Goal: Check status: Check status

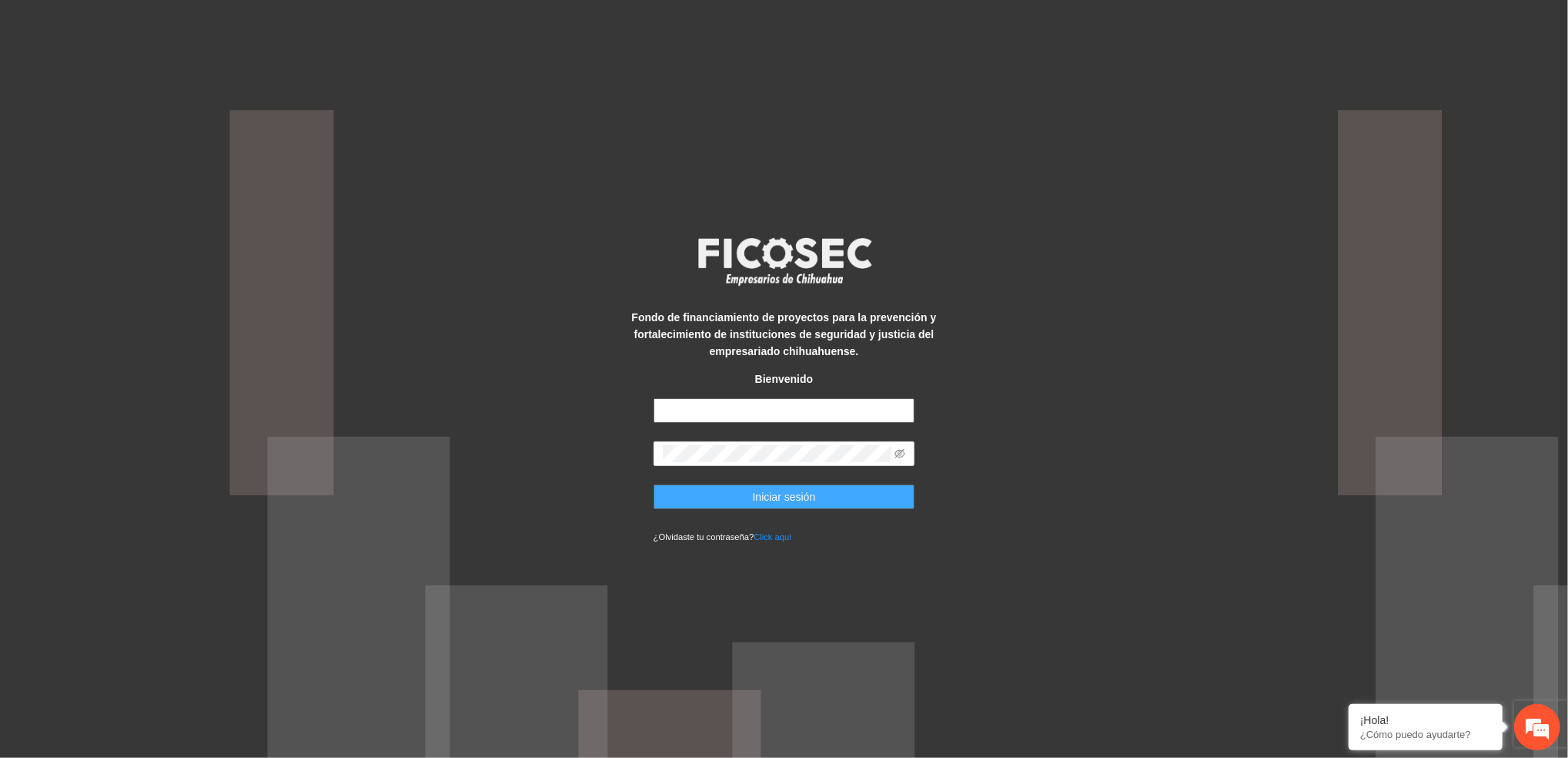
type input "**********"
click at [813, 501] on span "Iniciar sesión" at bounding box center [784, 496] width 63 height 17
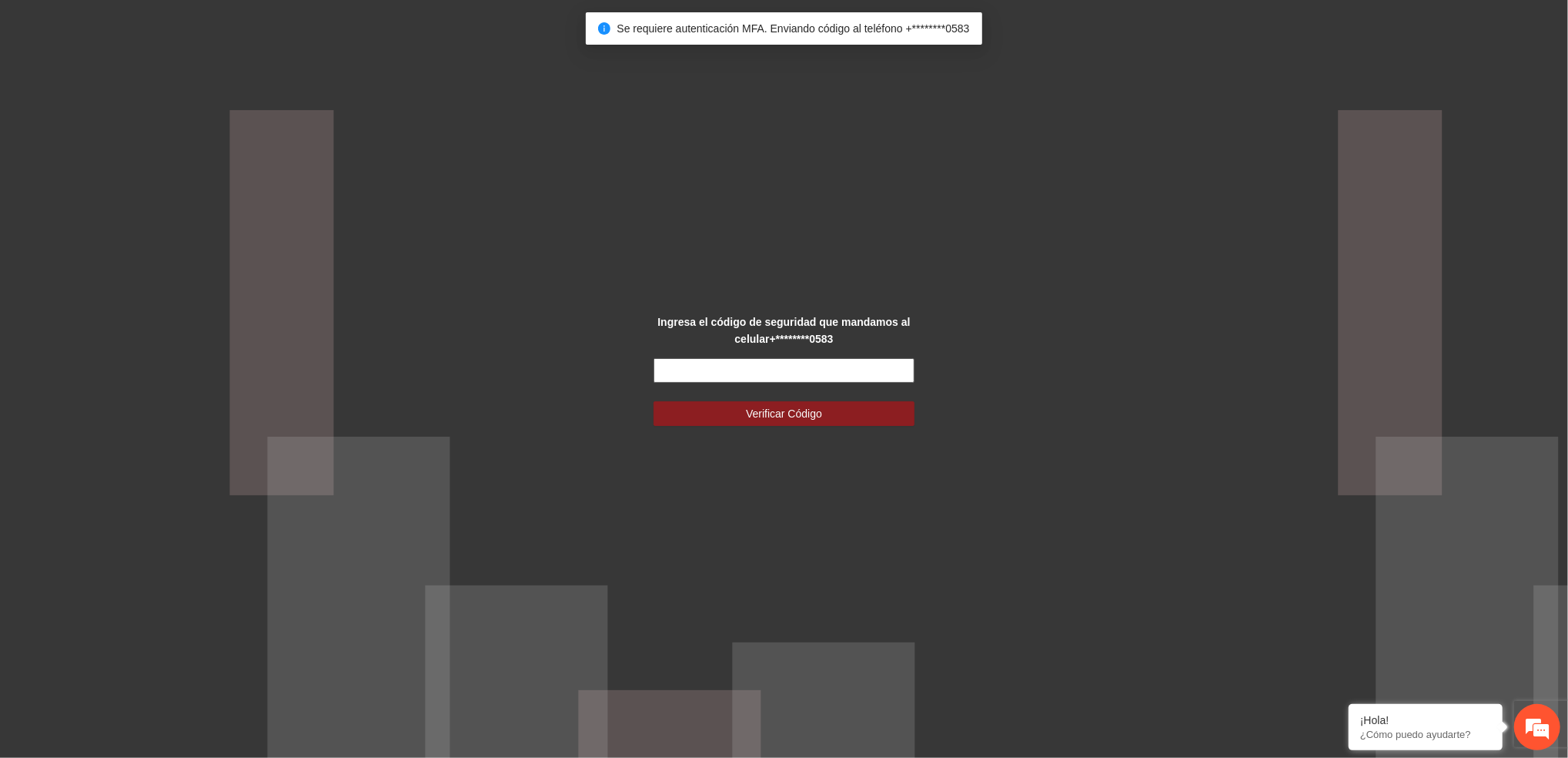
click at [818, 376] on input "text" at bounding box center [784, 371] width 262 height 25
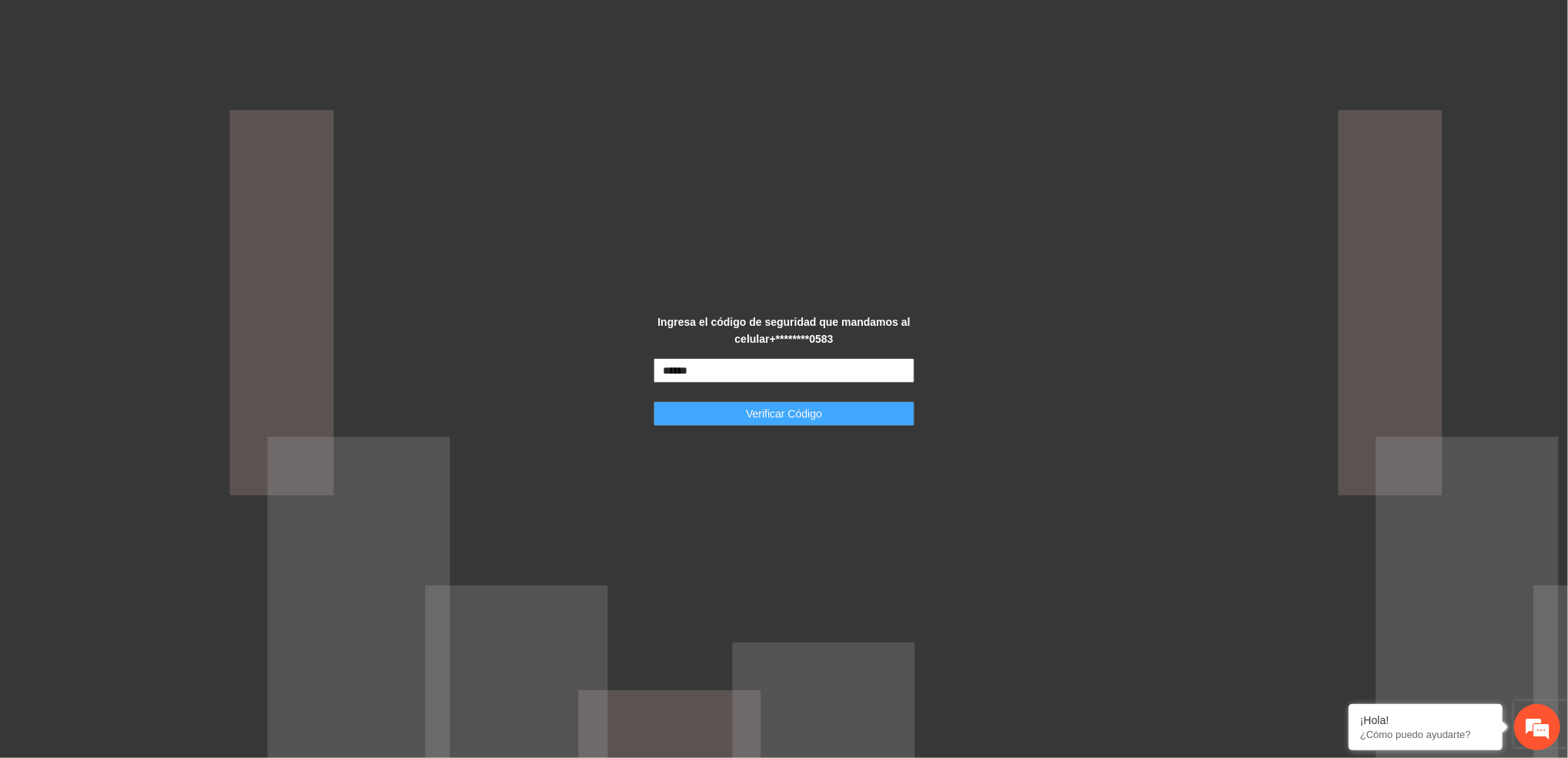
type input "******"
click at [834, 407] on button "Verificar Código" at bounding box center [784, 414] width 262 height 25
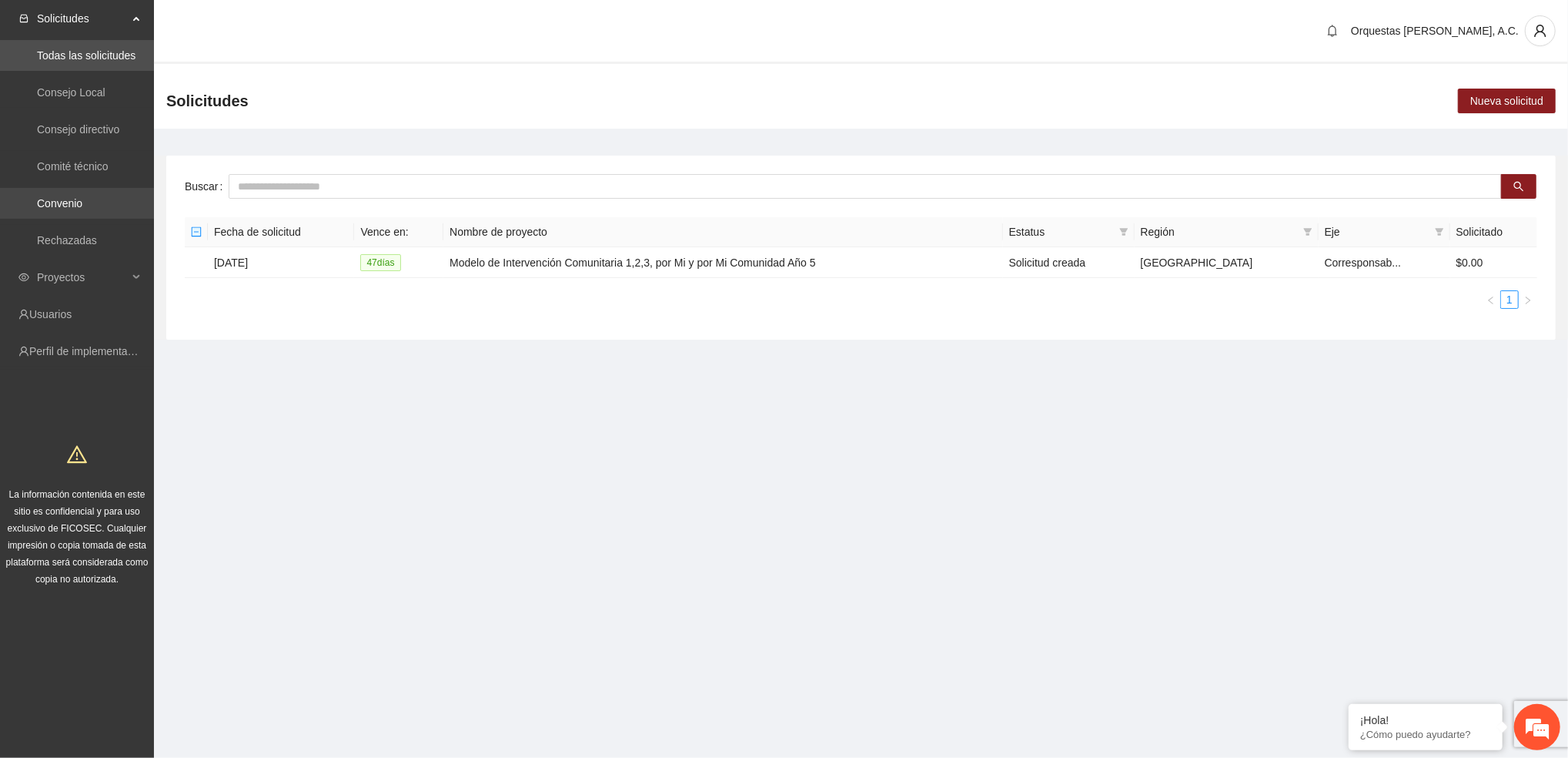
click at [83, 205] on link "Convenio" at bounding box center [60, 203] width 45 height 12
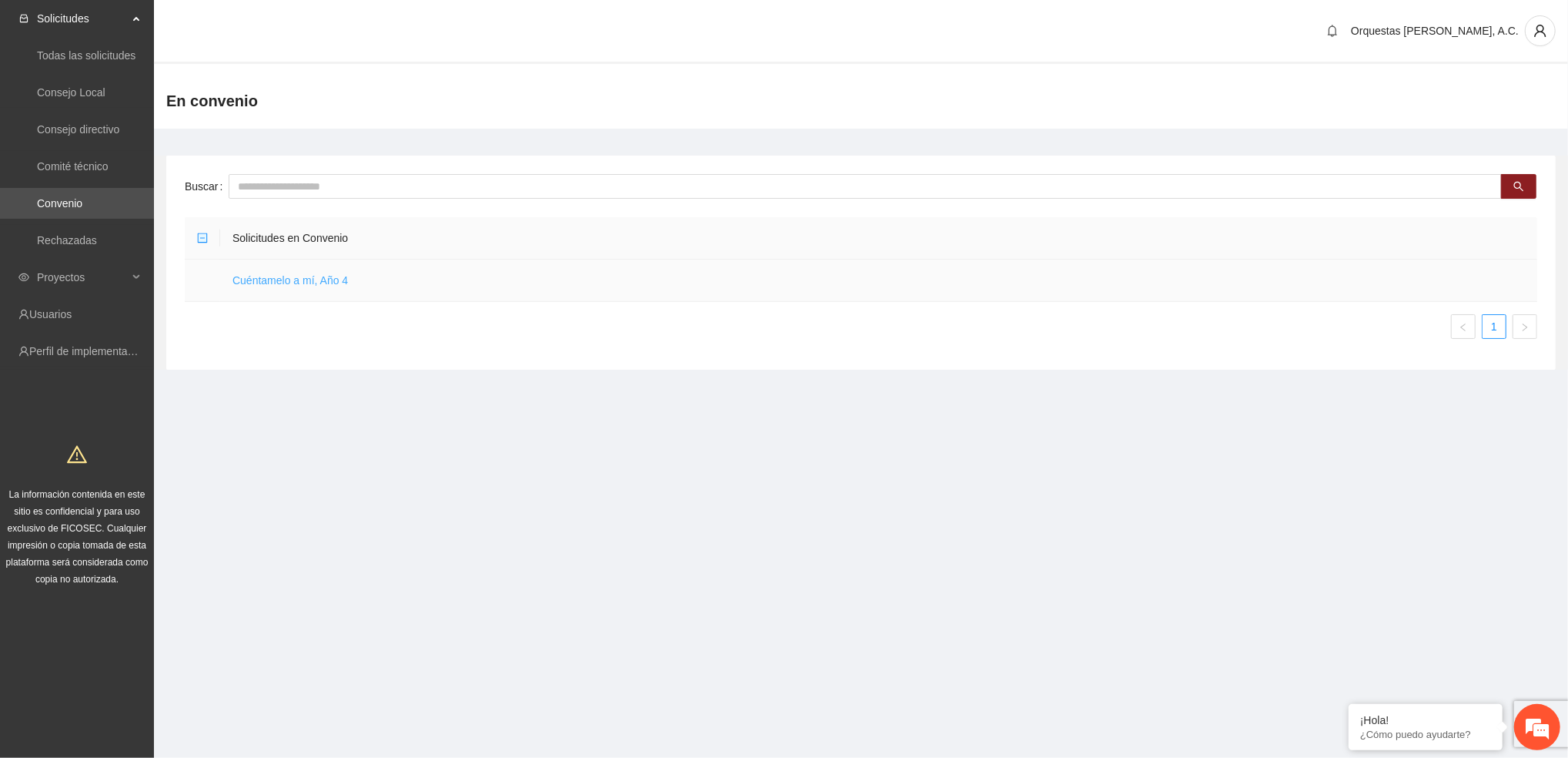
click at [271, 280] on link "Cuéntamelo a mí, Año 4" at bounding box center [290, 281] width 116 height 12
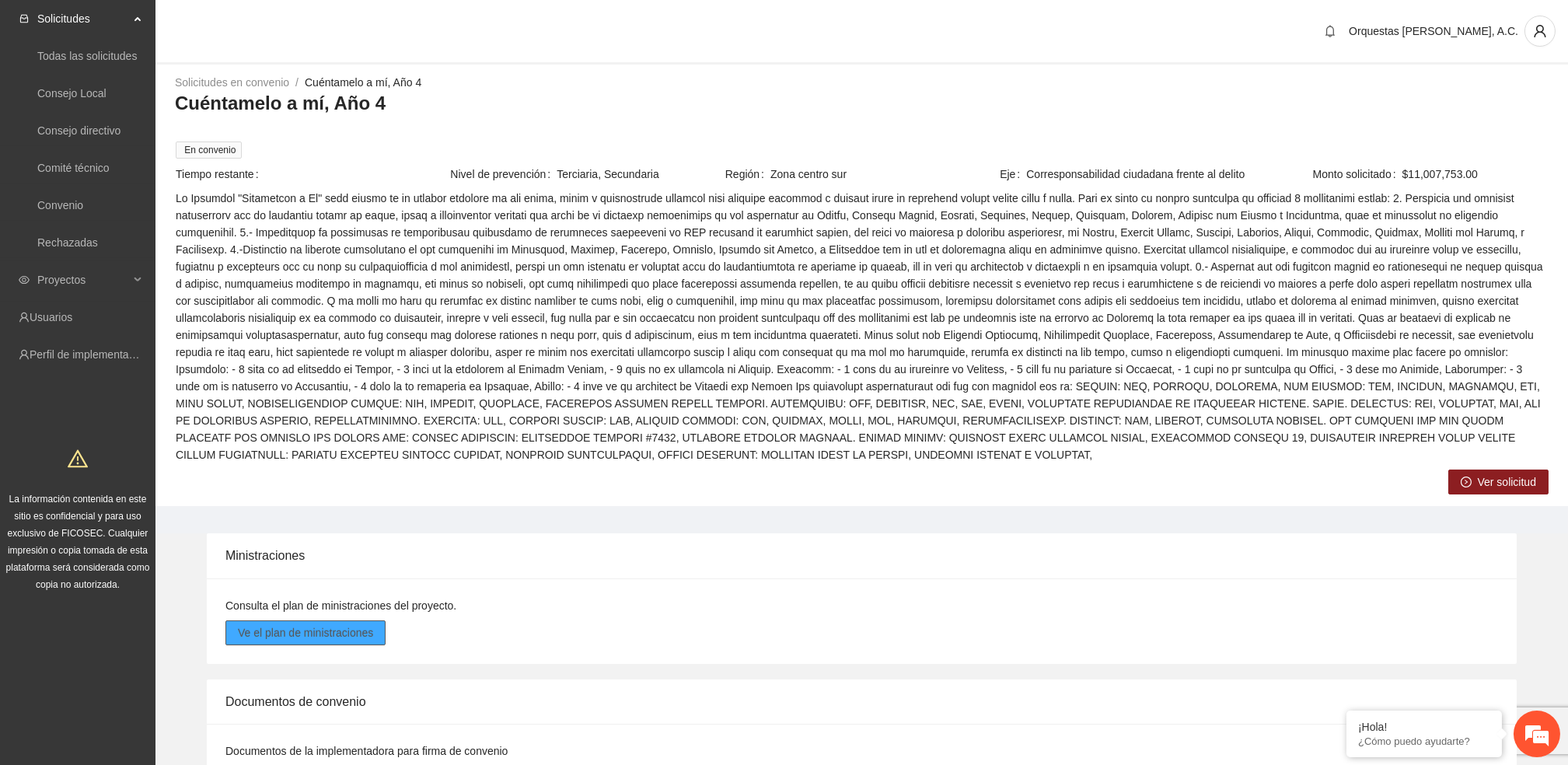
click at [332, 624] on span "Ve el plan de ministraciones" at bounding box center [306, 632] width 135 height 17
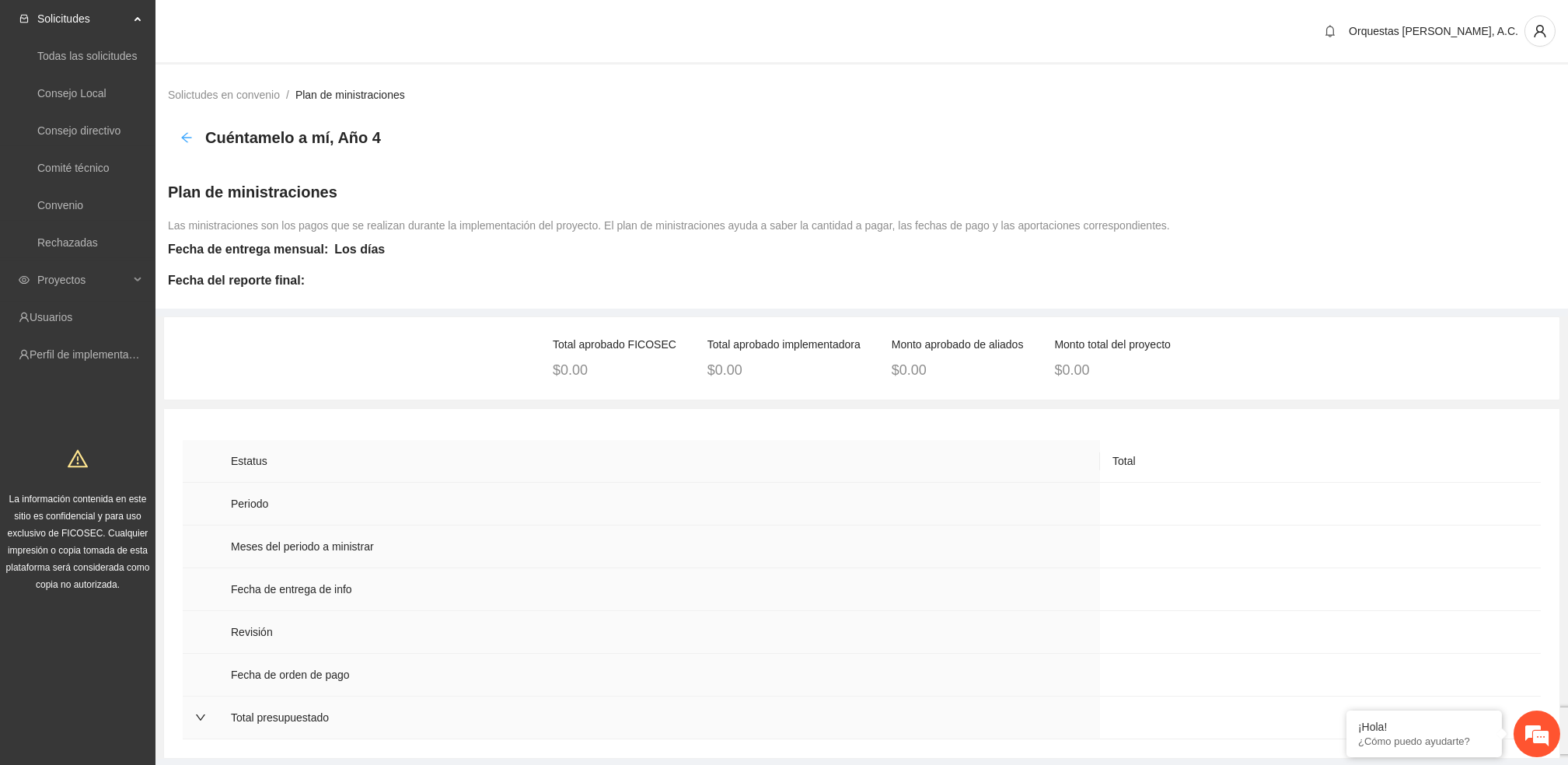
click at [187, 140] on icon "arrow-left" at bounding box center [187, 138] width 13 height 13
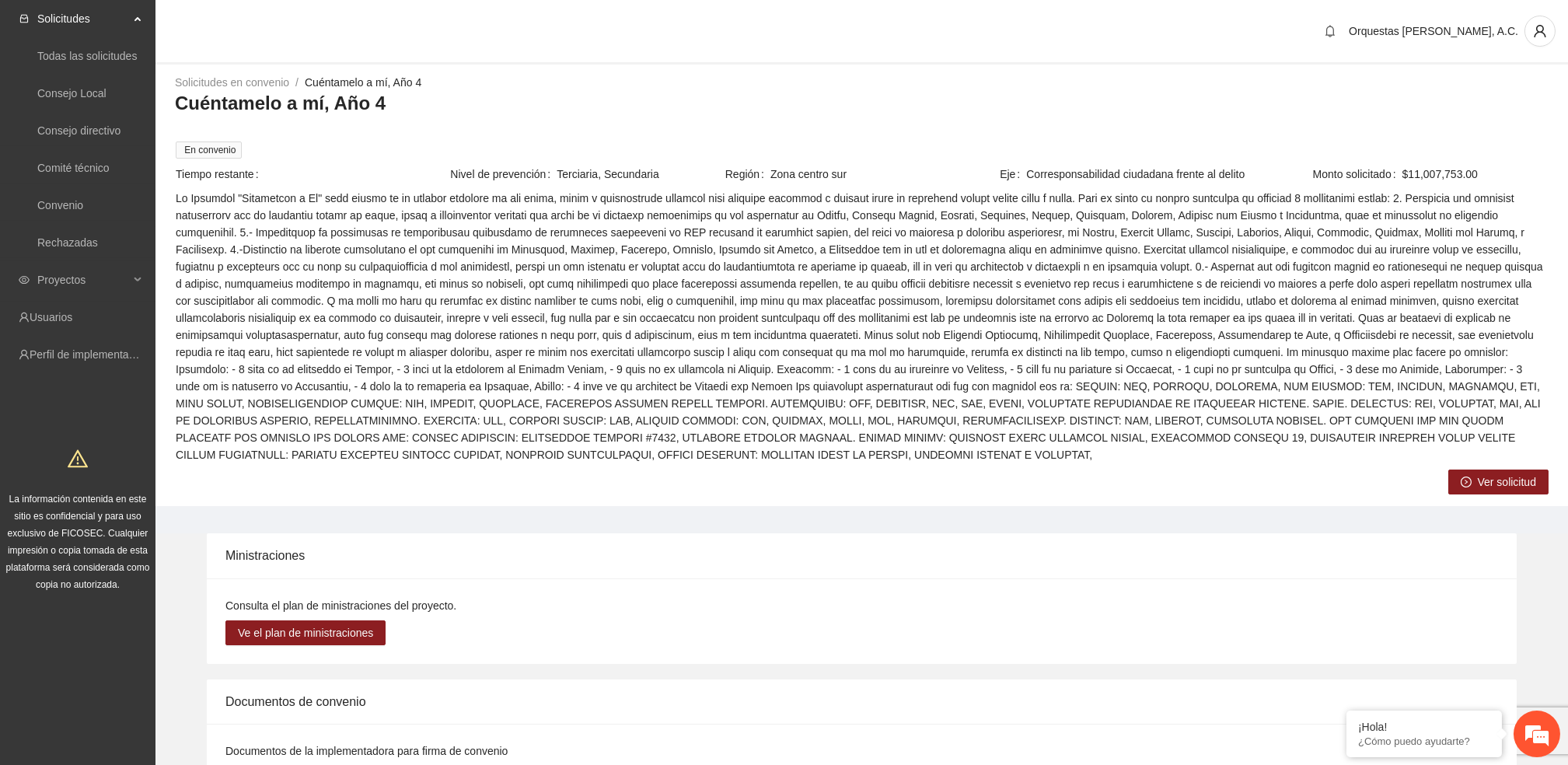
click at [1519, 474] on span "Ver solicitud" at bounding box center [1507, 482] width 58 height 17
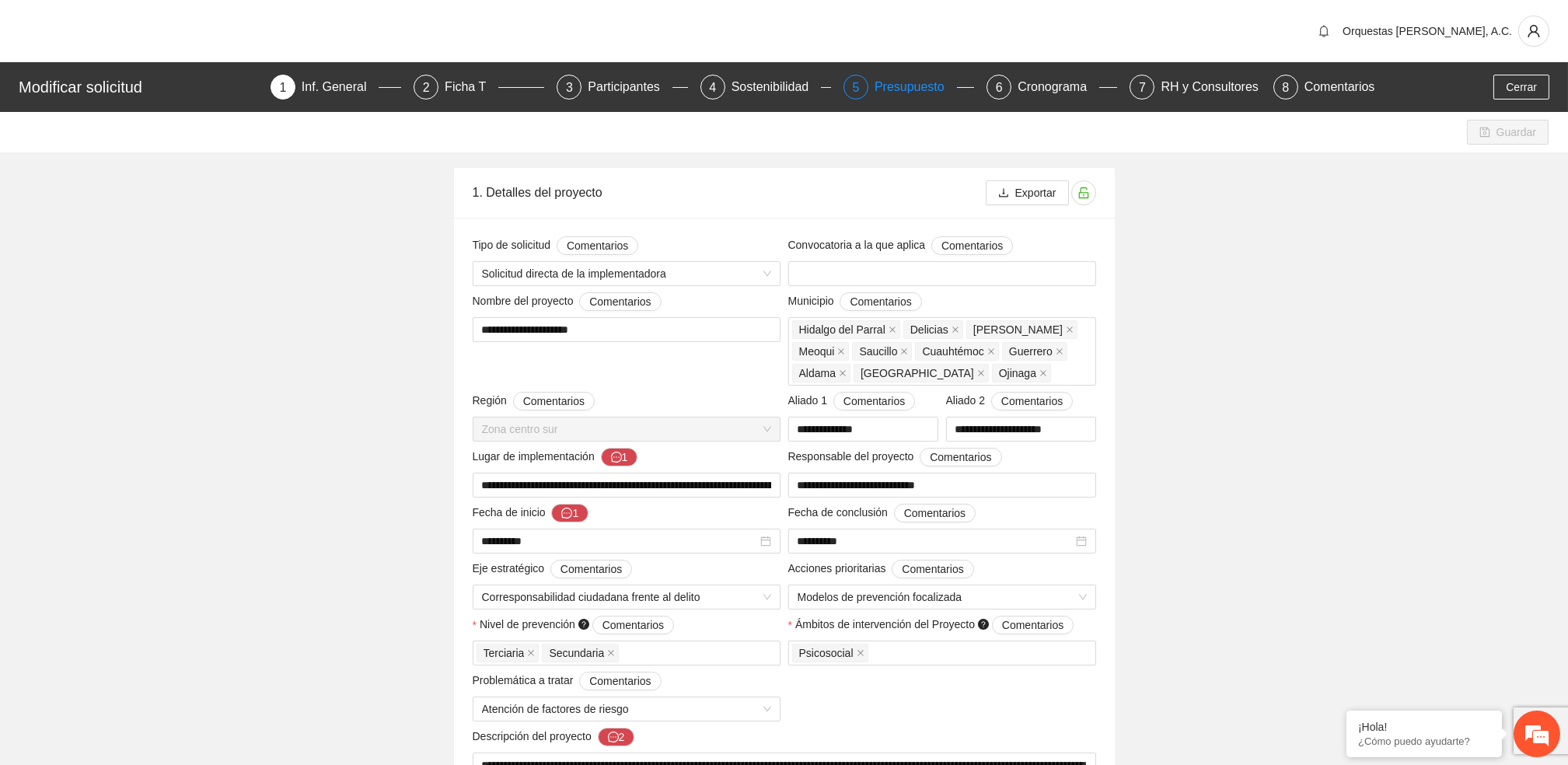
click at [901, 79] on div "Presupuesto" at bounding box center [916, 87] width 83 height 25
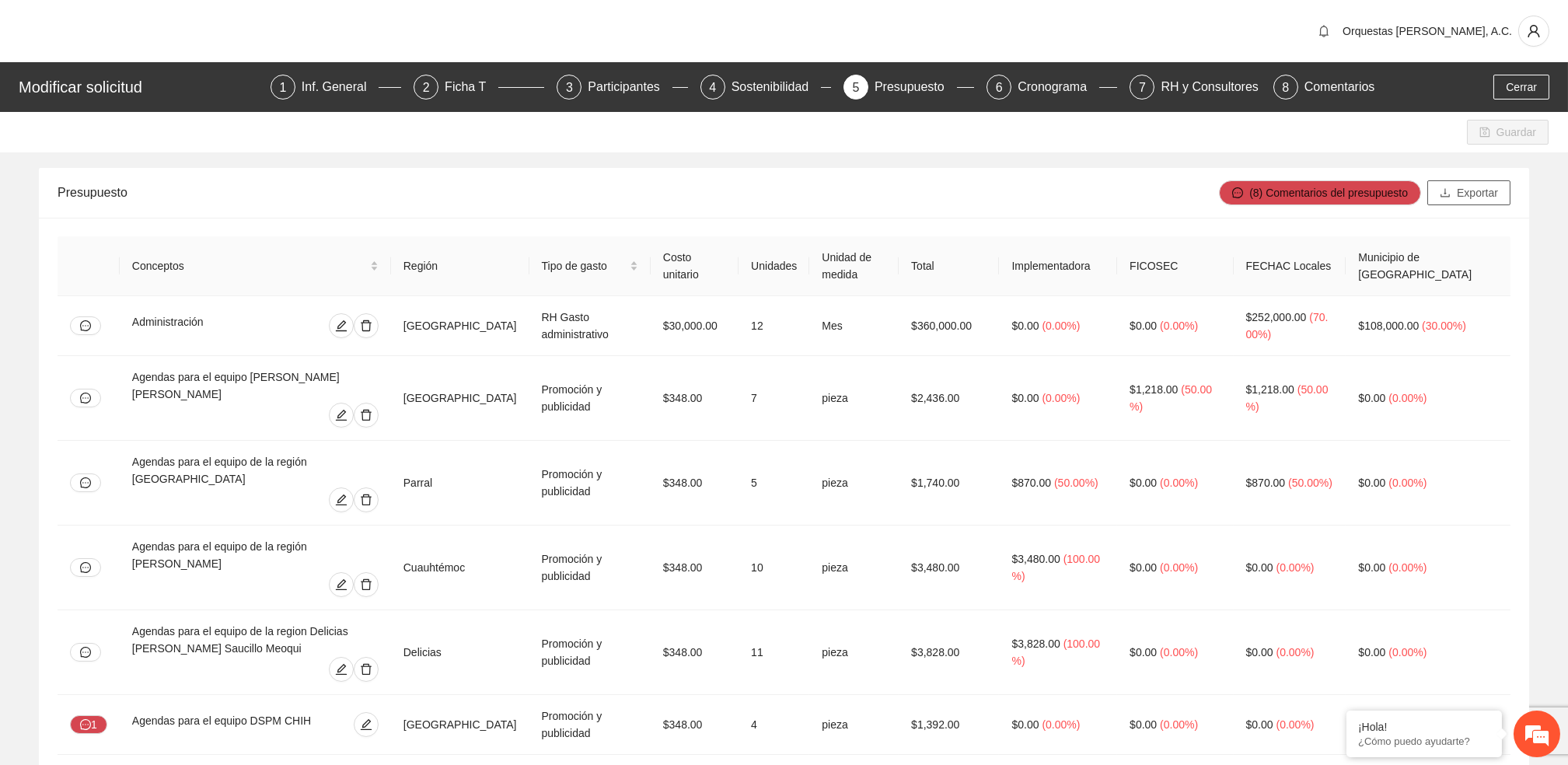
click at [1491, 195] on span "Exportar" at bounding box center [1478, 192] width 41 height 17
